Goal: Complete application form

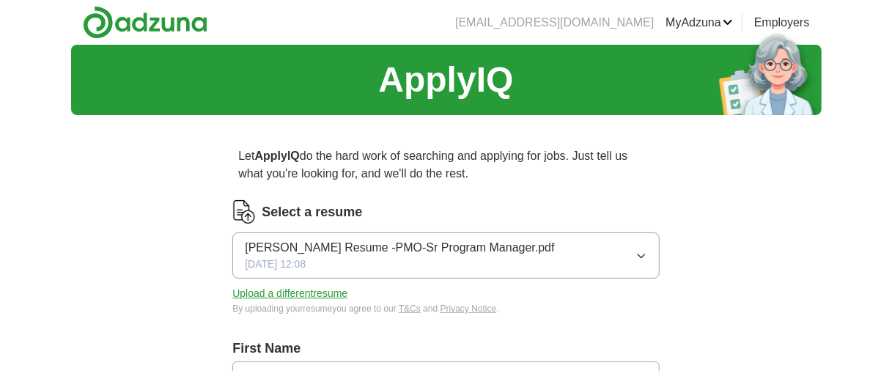
click at [417, 251] on span "[PERSON_NAME] Resume -PMO-Sr Program Manager.pdf" at bounding box center [399, 248] width 309 height 18
click at [337, 297] on button "Upload a different resume" at bounding box center [289, 293] width 115 height 15
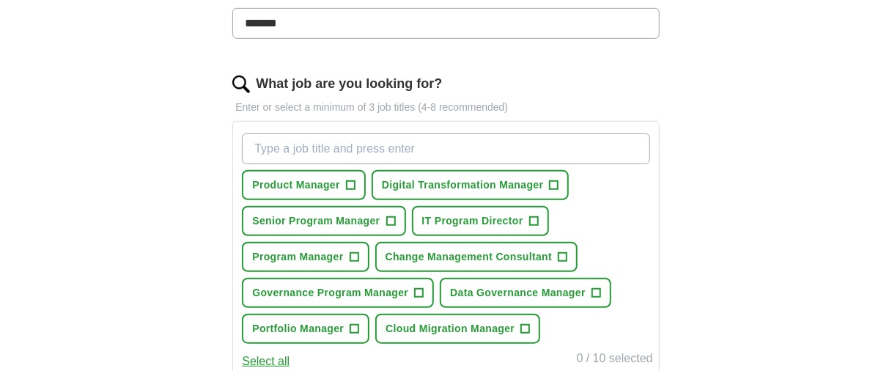
scroll to position [422, 0]
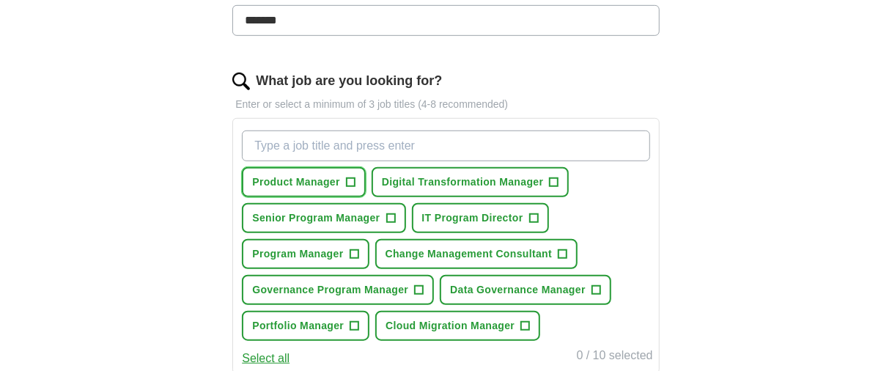
click at [349, 178] on span "+" at bounding box center [350, 183] width 9 height 12
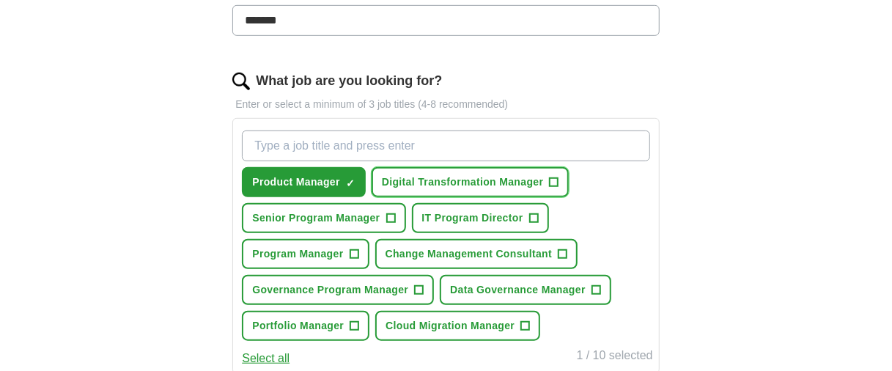
click at [552, 178] on span "+" at bounding box center [554, 183] width 9 height 12
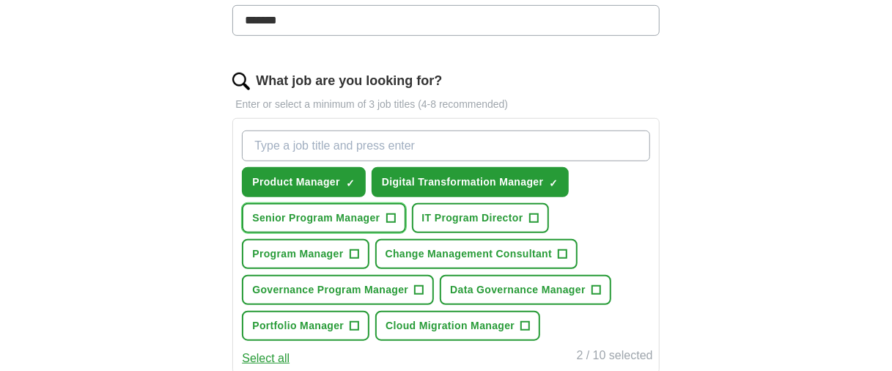
click at [388, 213] on span "+" at bounding box center [390, 219] width 9 height 12
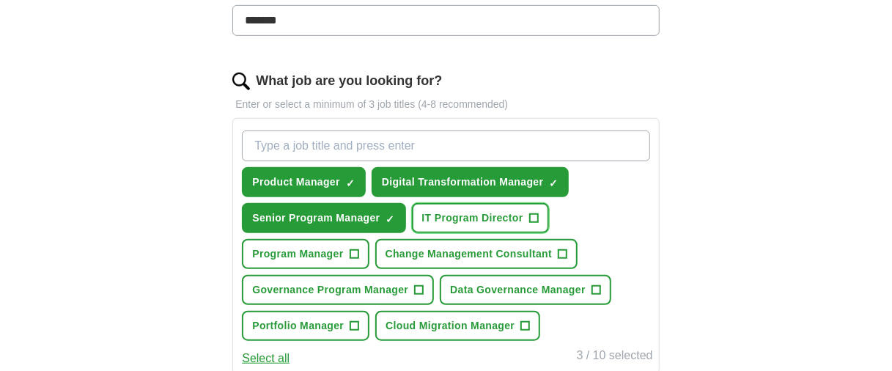
click at [531, 213] on span "+" at bounding box center [533, 219] width 9 height 12
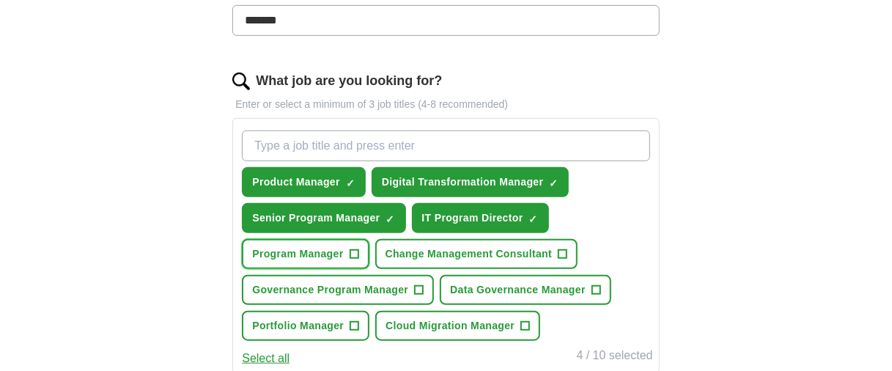
click at [353, 254] on span "+" at bounding box center [354, 255] width 9 height 12
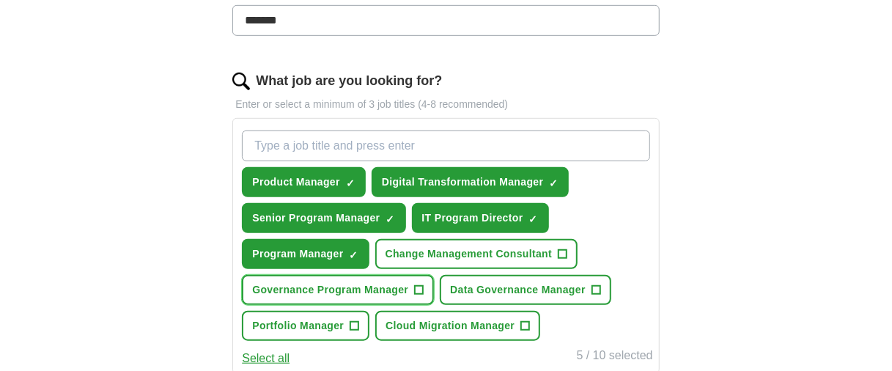
click at [412, 290] on button "Governance Program Manager +" at bounding box center [338, 290] width 192 height 30
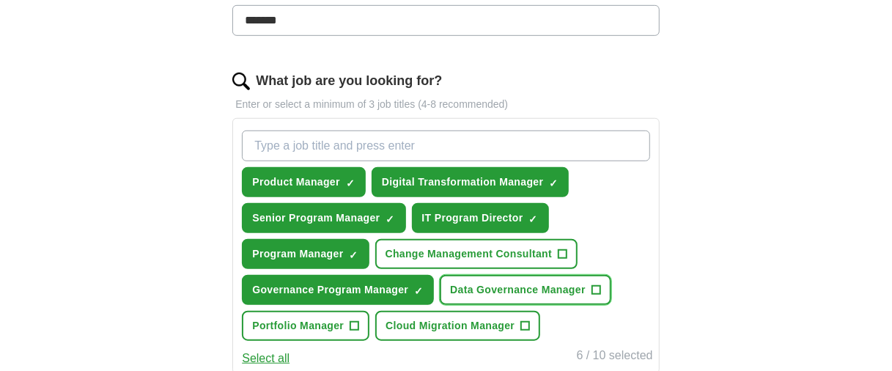
click at [598, 288] on span "+" at bounding box center [596, 290] width 9 height 12
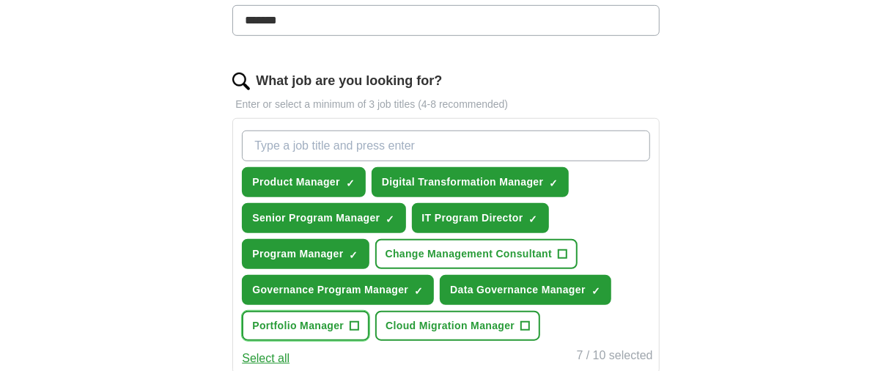
click at [351, 322] on span "+" at bounding box center [354, 326] width 9 height 12
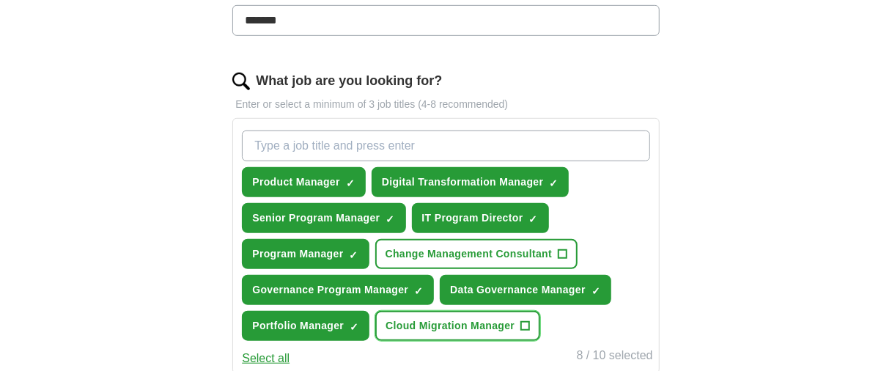
click at [530, 319] on button "Cloud Migration Manager +" at bounding box center [457, 326] width 165 height 30
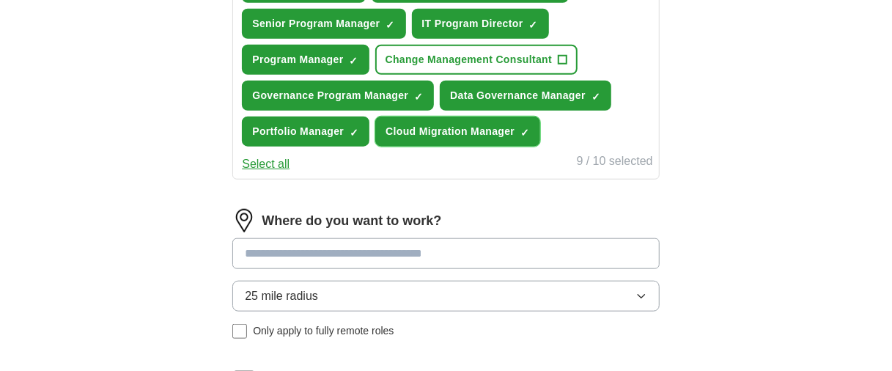
scroll to position [623, 0]
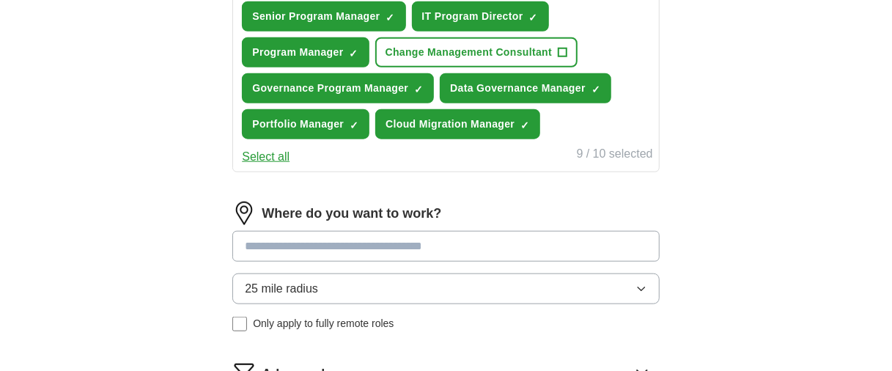
click at [451, 244] on input at bounding box center [445, 246] width 427 height 31
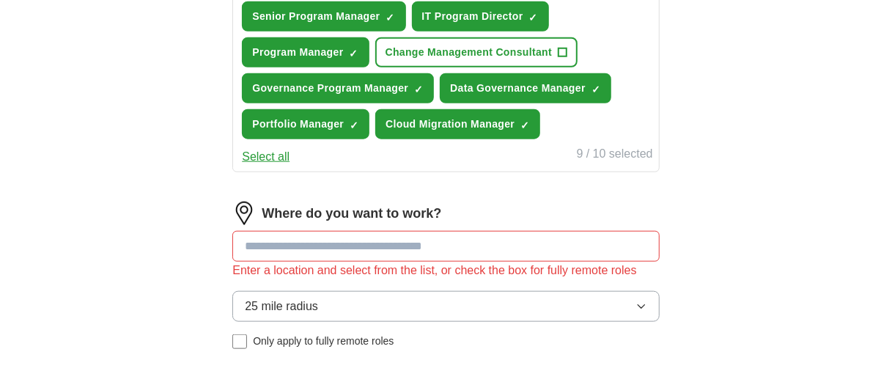
click at [441, 291] on button "25 mile radius" at bounding box center [445, 306] width 427 height 31
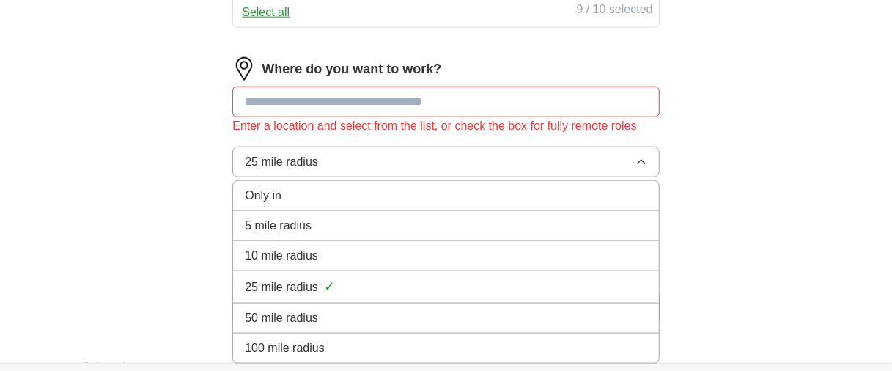
scroll to position [770, 0]
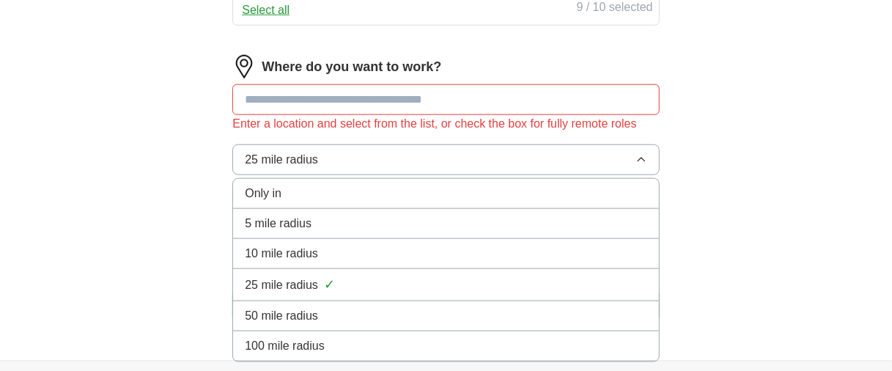
click at [307, 310] on span "50 mile radius" at bounding box center [281, 316] width 73 height 18
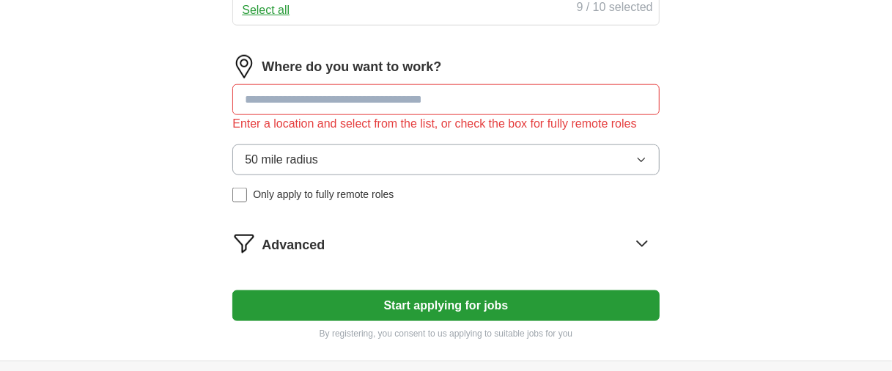
click at [310, 96] on input at bounding box center [445, 99] width 427 height 31
type input "***"
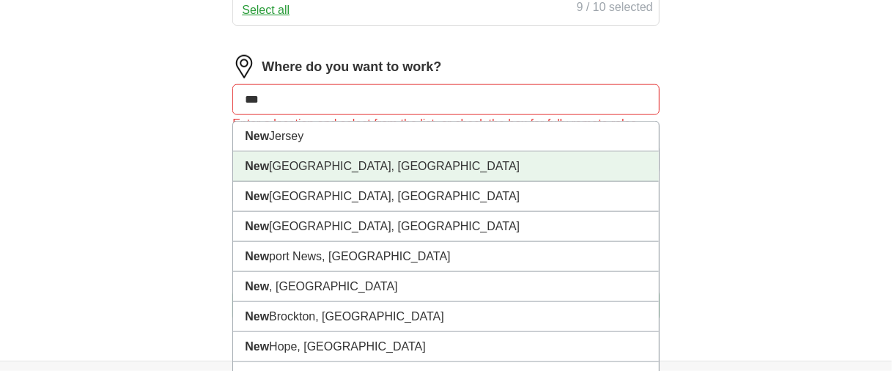
click at [323, 162] on li "[GEOGRAPHIC_DATA], [GEOGRAPHIC_DATA]" at bounding box center [445, 167] width 425 height 30
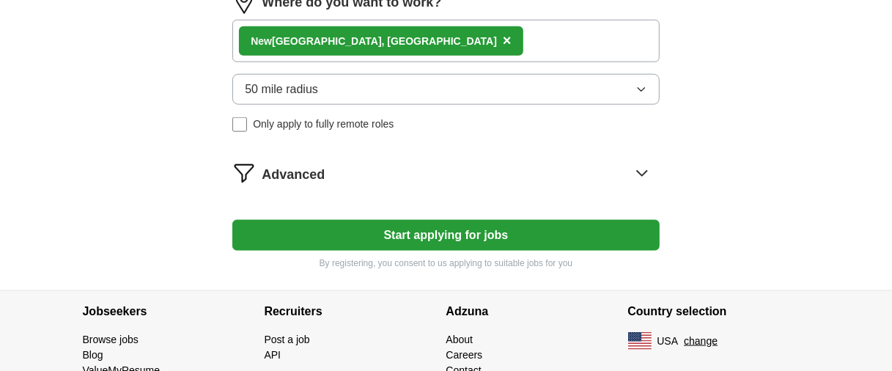
scroll to position [843, 0]
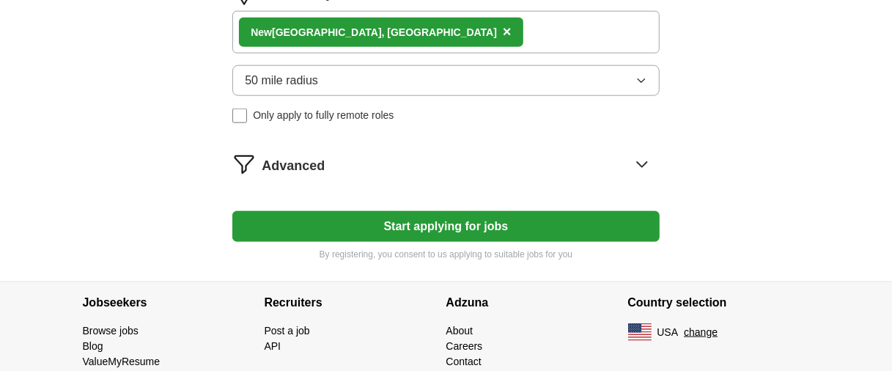
click at [397, 227] on button "Start applying for jobs" at bounding box center [445, 226] width 427 height 31
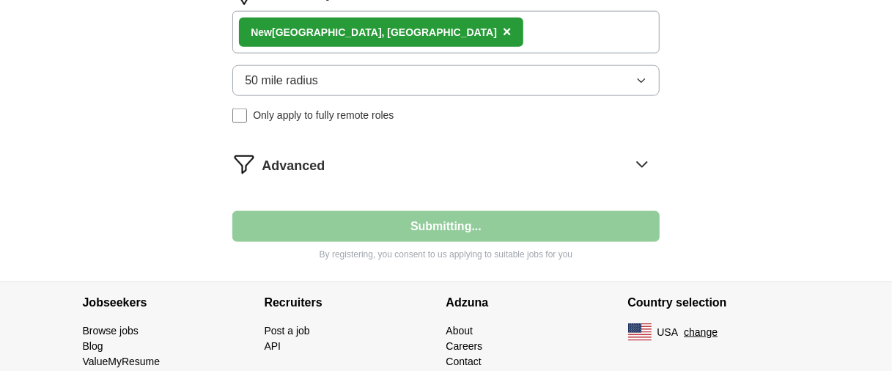
select select "**"
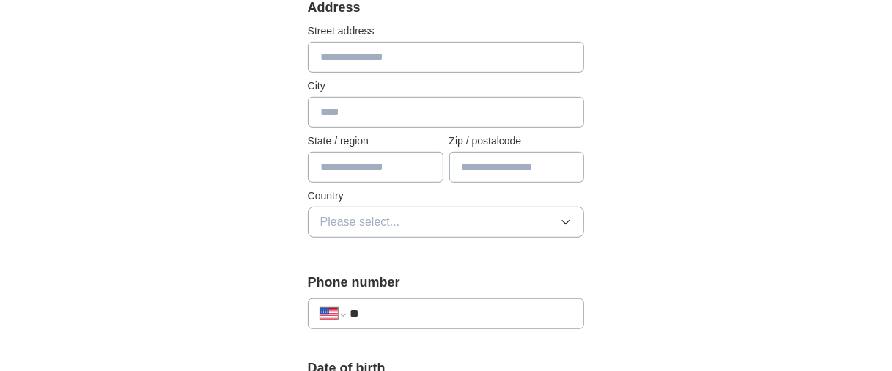
scroll to position [367, 0]
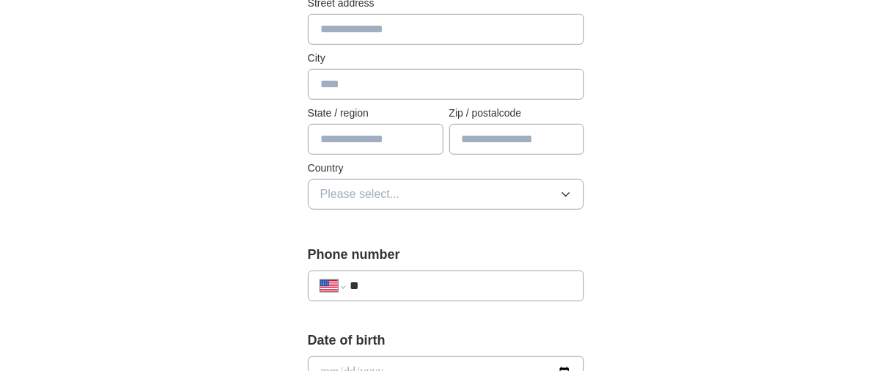
click at [459, 291] on input "**" at bounding box center [461, 286] width 223 height 18
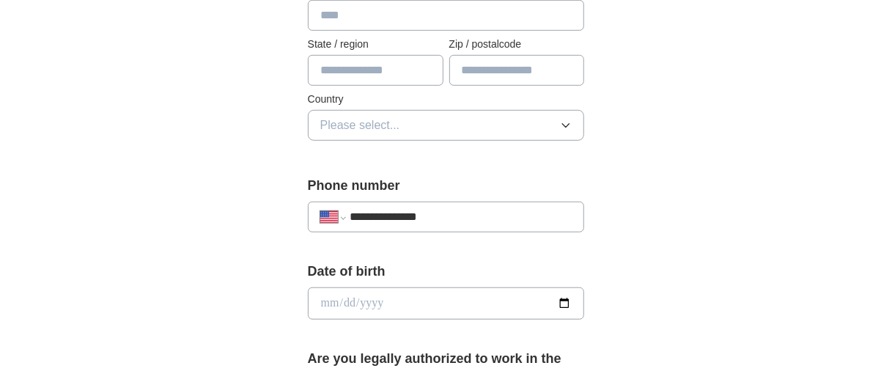
scroll to position [495, 0]
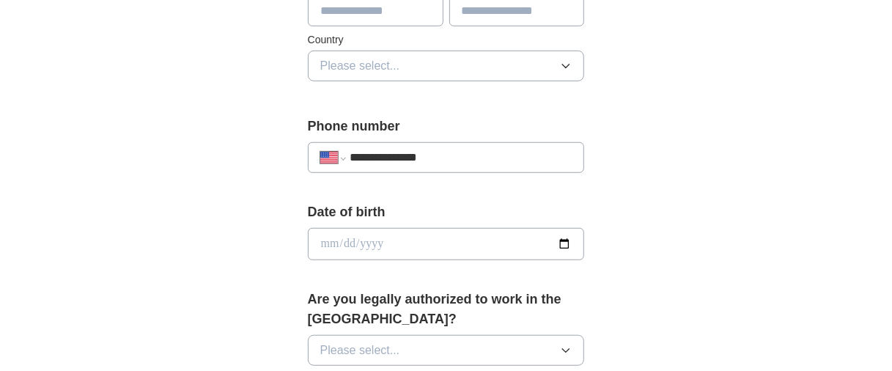
type input "**********"
click at [436, 244] on input "date" at bounding box center [446, 244] width 277 height 32
type input "**********"
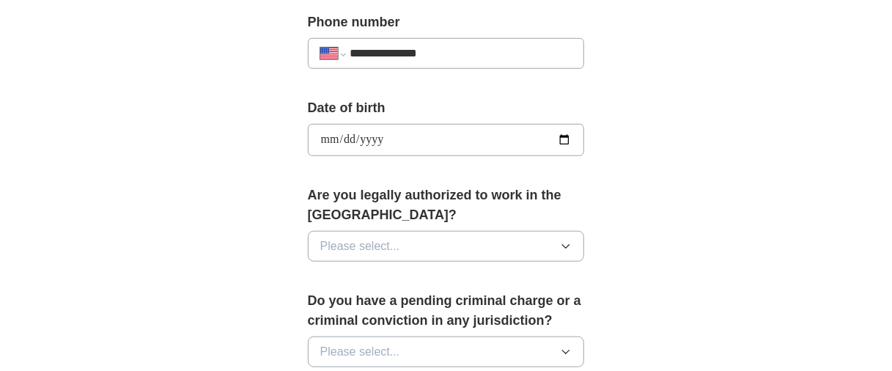
scroll to position [642, 0]
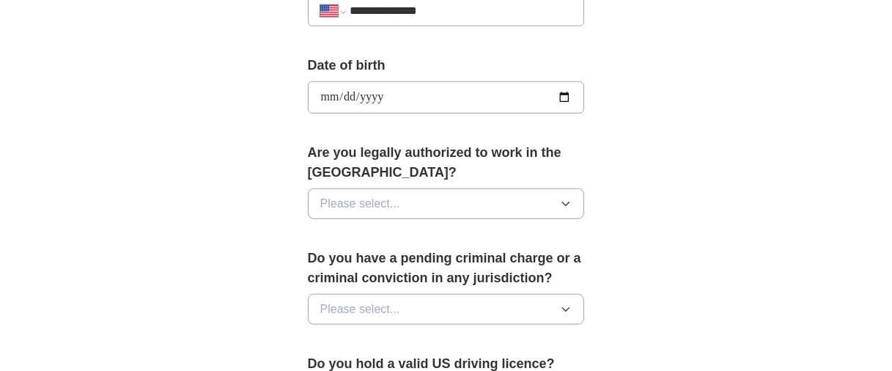
click at [394, 202] on span "Please select..." at bounding box center [360, 204] width 80 height 18
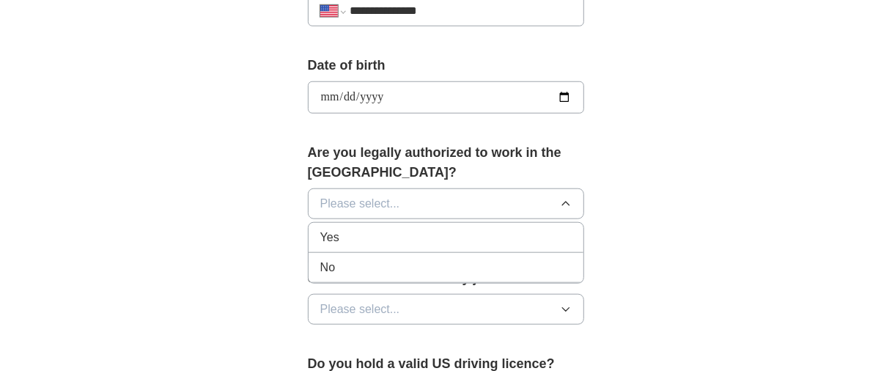
click at [370, 238] on div "Yes" at bounding box center [446, 238] width 252 height 18
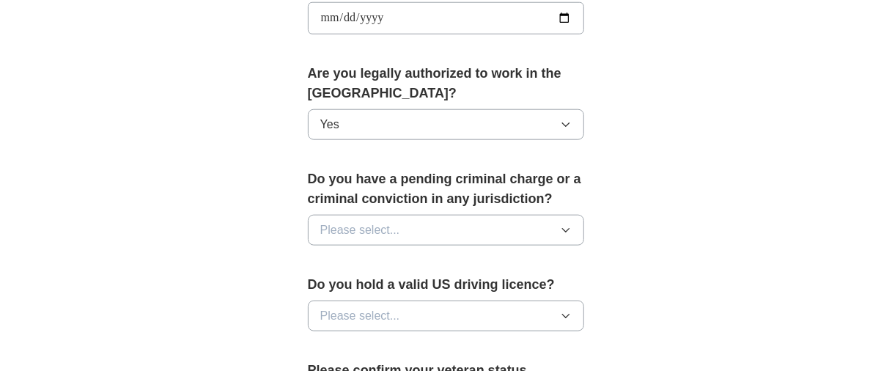
scroll to position [751, 0]
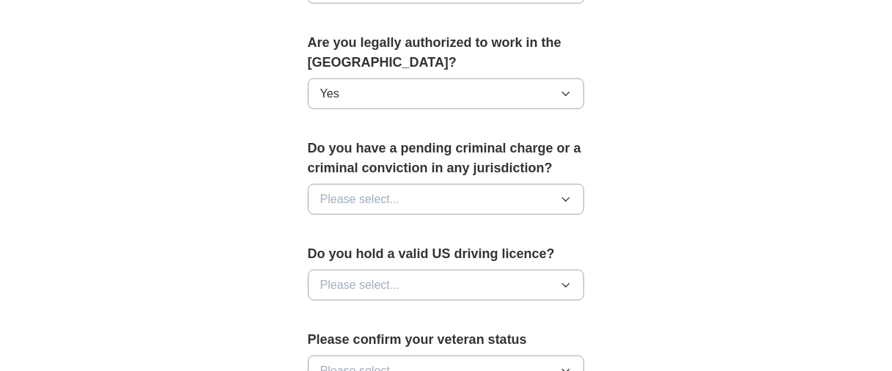
click at [385, 198] on span "Please select..." at bounding box center [360, 200] width 80 height 18
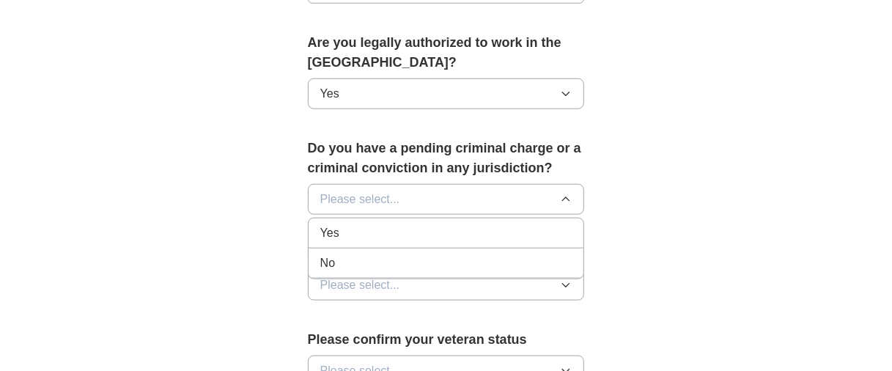
click at [360, 257] on div "No" at bounding box center [446, 263] width 252 height 18
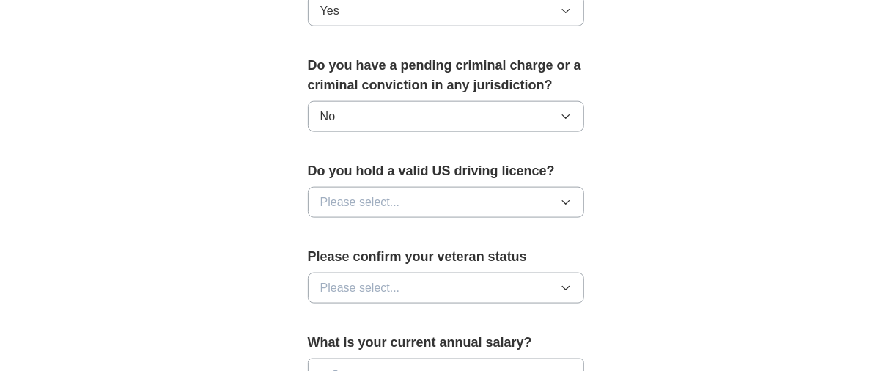
scroll to position [880, 0]
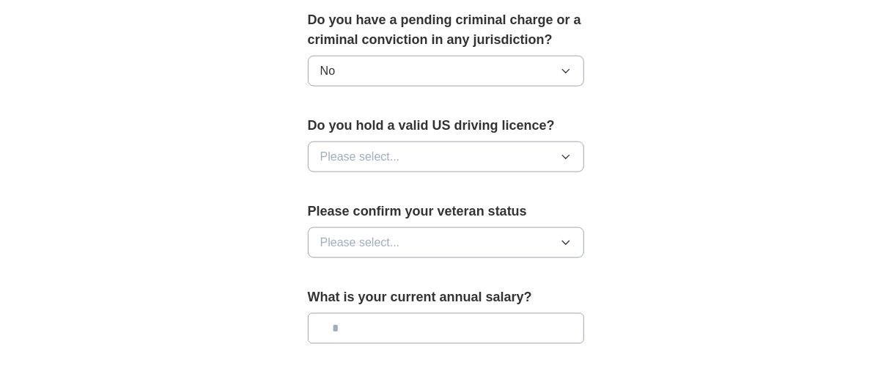
click at [381, 160] on span "Please select..." at bounding box center [360, 157] width 80 height 18
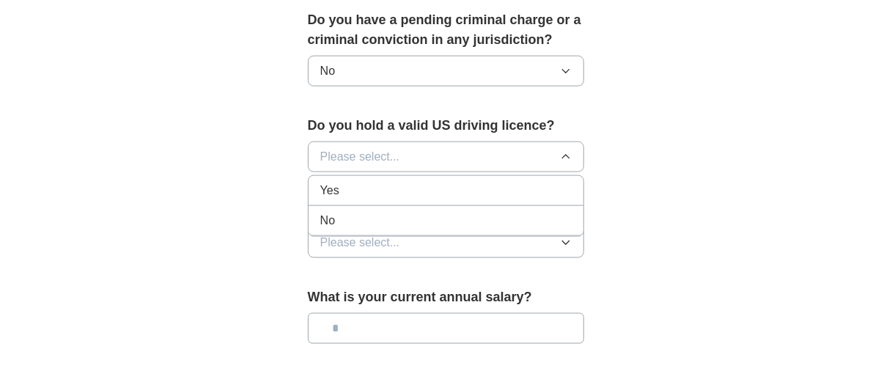
click at [367, 182] on div "Yes" at bounding box center [446, 191] width 252 height 18
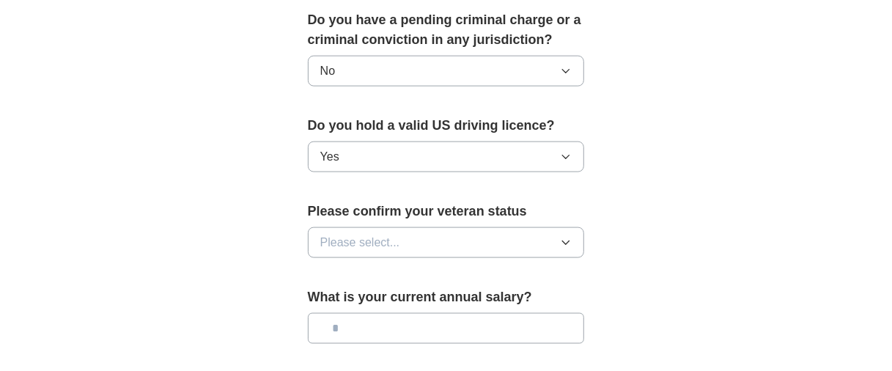
click at [370, 234] on span "Please select..." at bounding box center [360, 243] width 80 height 18
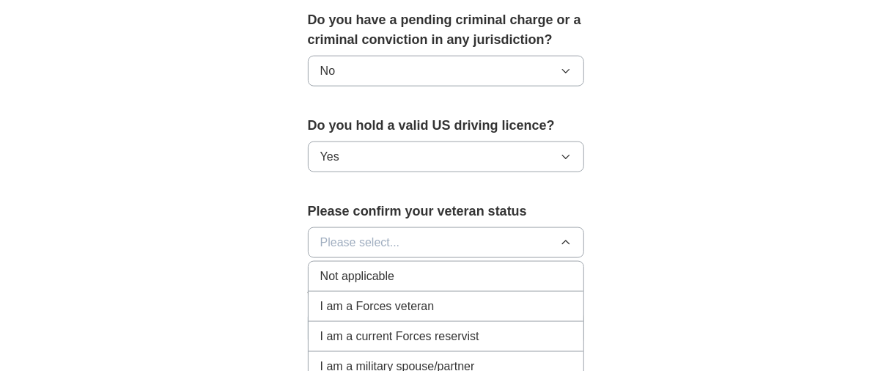
click at [354, 273] on span "Not applicable" at bounding box center [357, 277] width 74 height 18
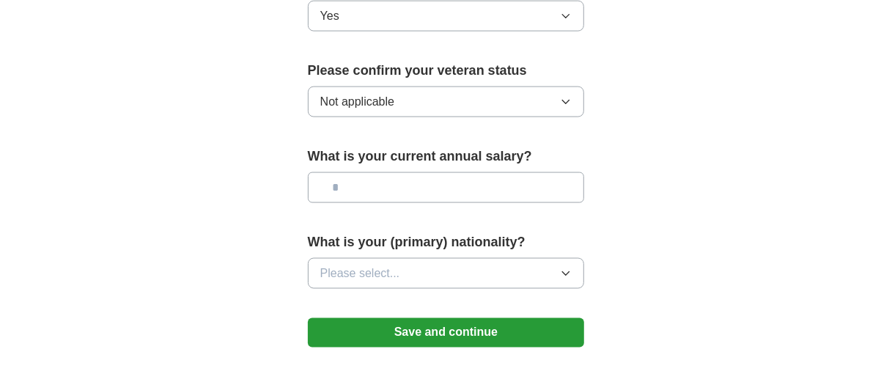
scroll to position [1026, 0]
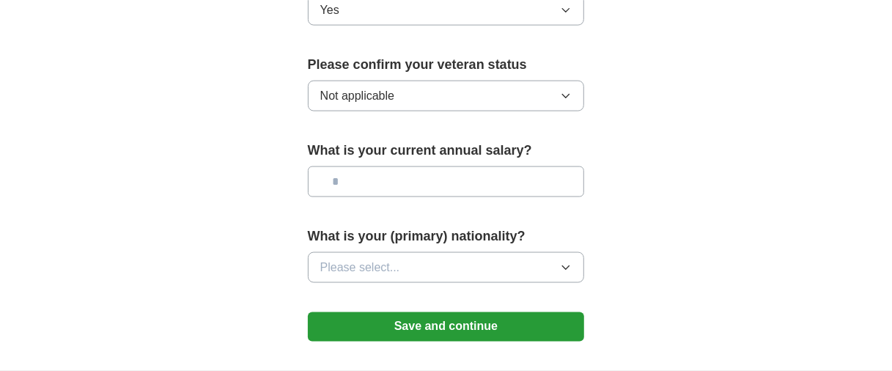
click at [385, 184] on input "text" at bounding box center [446, 181] width 277 height 31
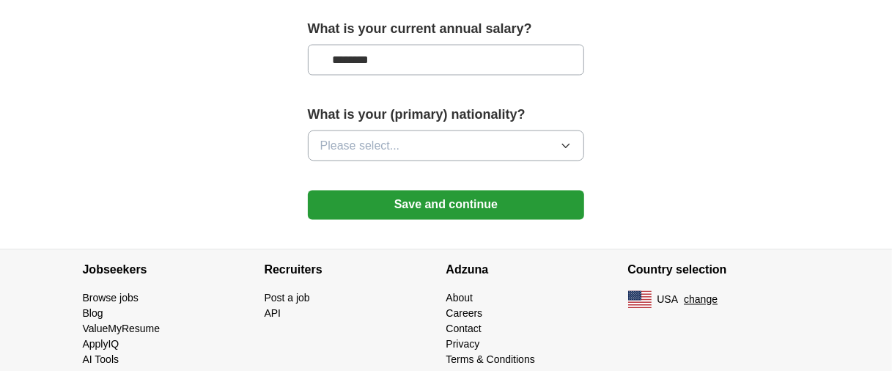
scroll to position [1155, 0]
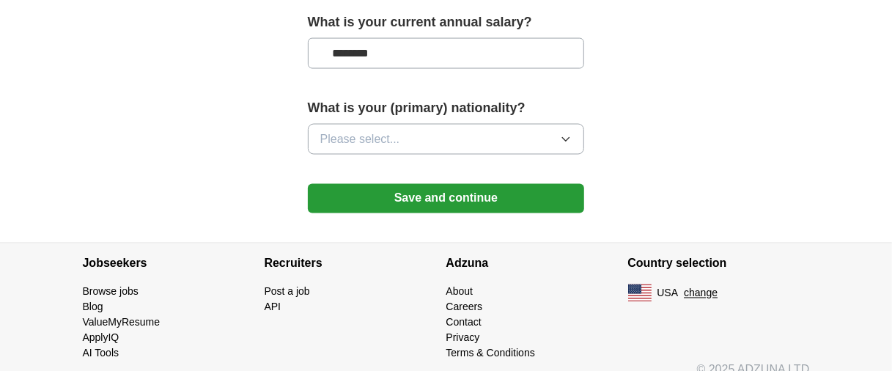
type input "********"
click at [416, 144] on button "Please select..." at bounding box center [446, 139] width 277 height 31
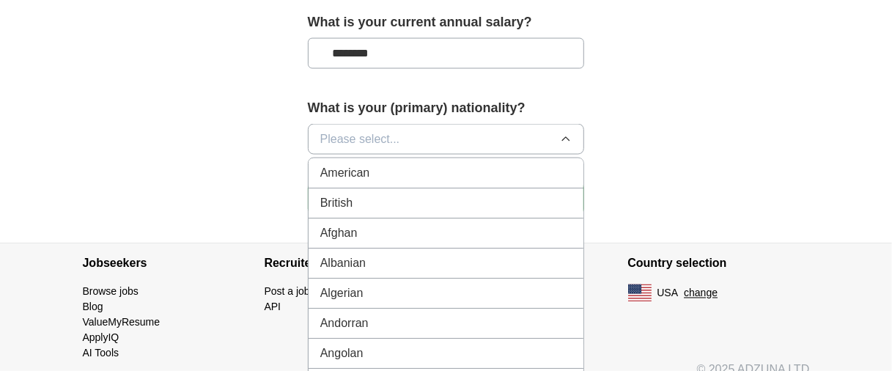
click at [393, 166] on div "American" at bounding box center [446, 173] width 252 height 18
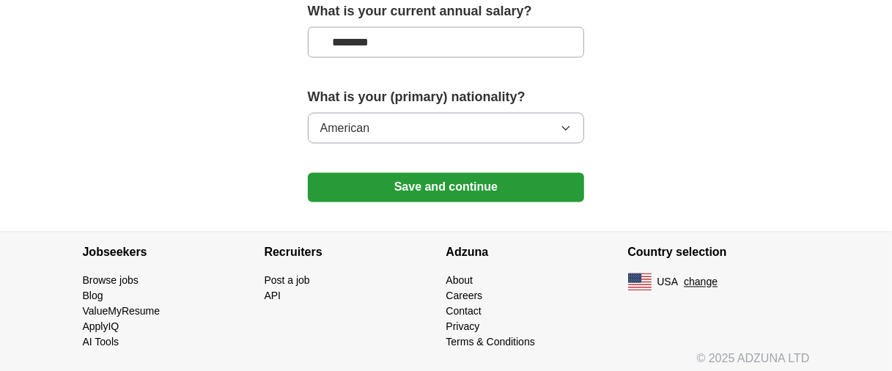
scroll to position [1169, 0]
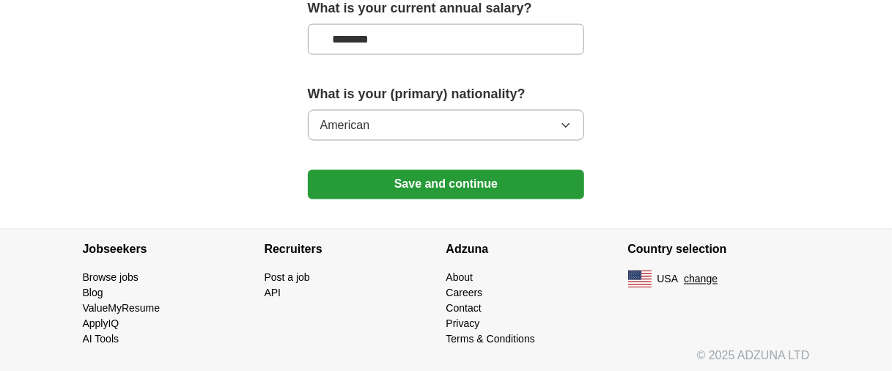
click at [436, 175] on button "Save and continue" at bounding box center [446, 184] width 277 height 29
